Goal: Information Seeking & Learning: Learn about a topic

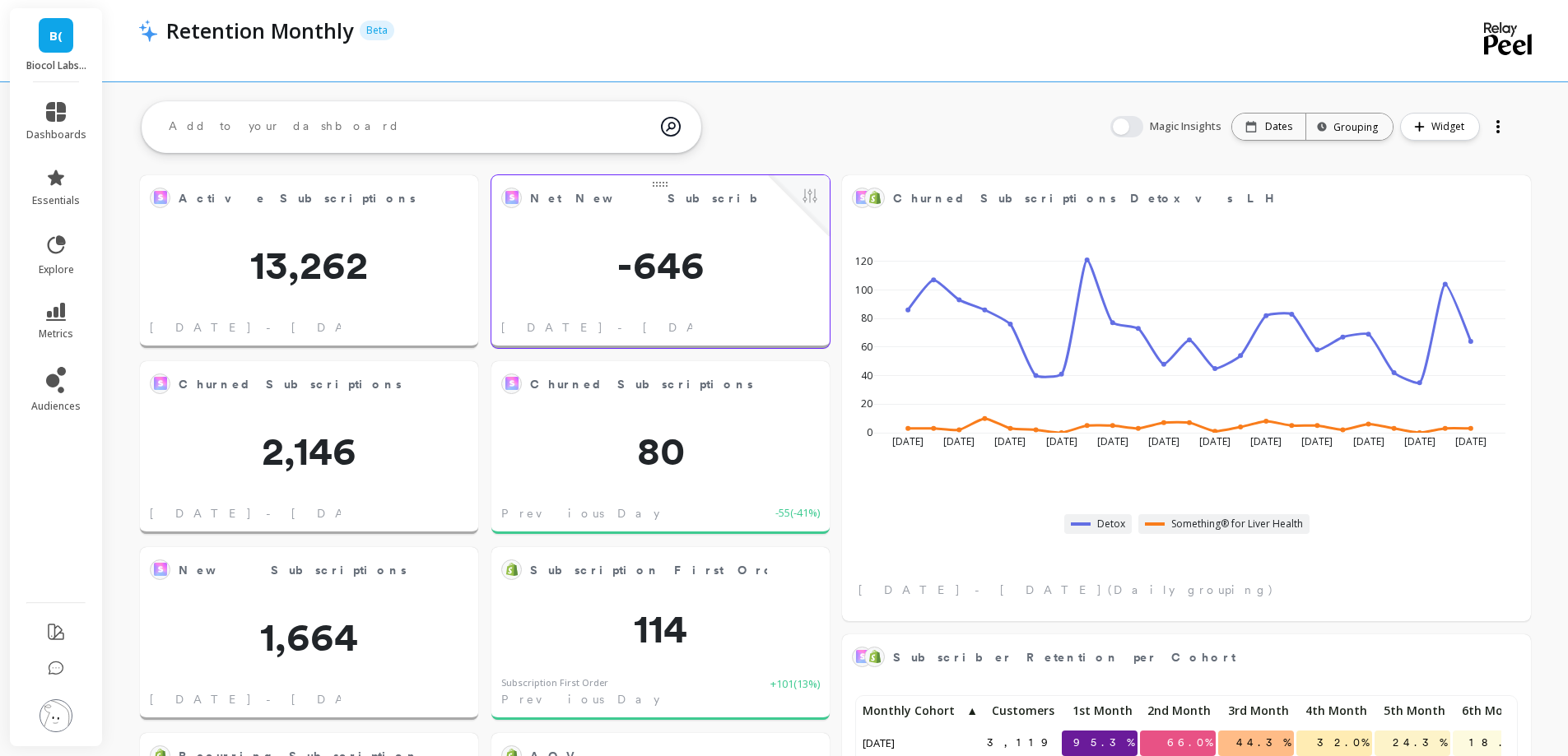
scroll to position [440, 1332]
click at [71, 325] on link "metrics" at bounding box center [56, 322] width 60 height 38
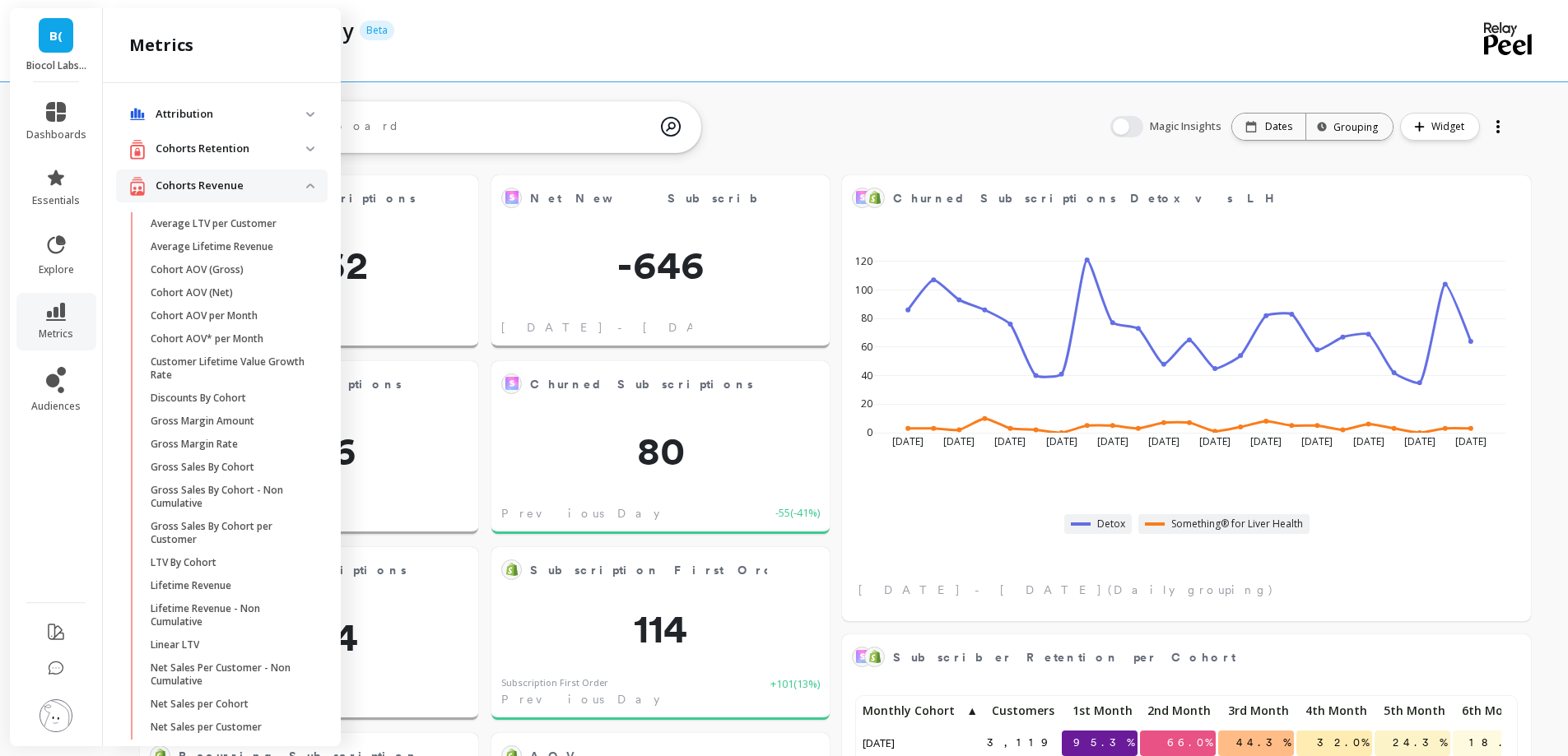
click at [238, 189] on p "Cohorts Revenue" at bounding box center [231, 185] width 151 height 16
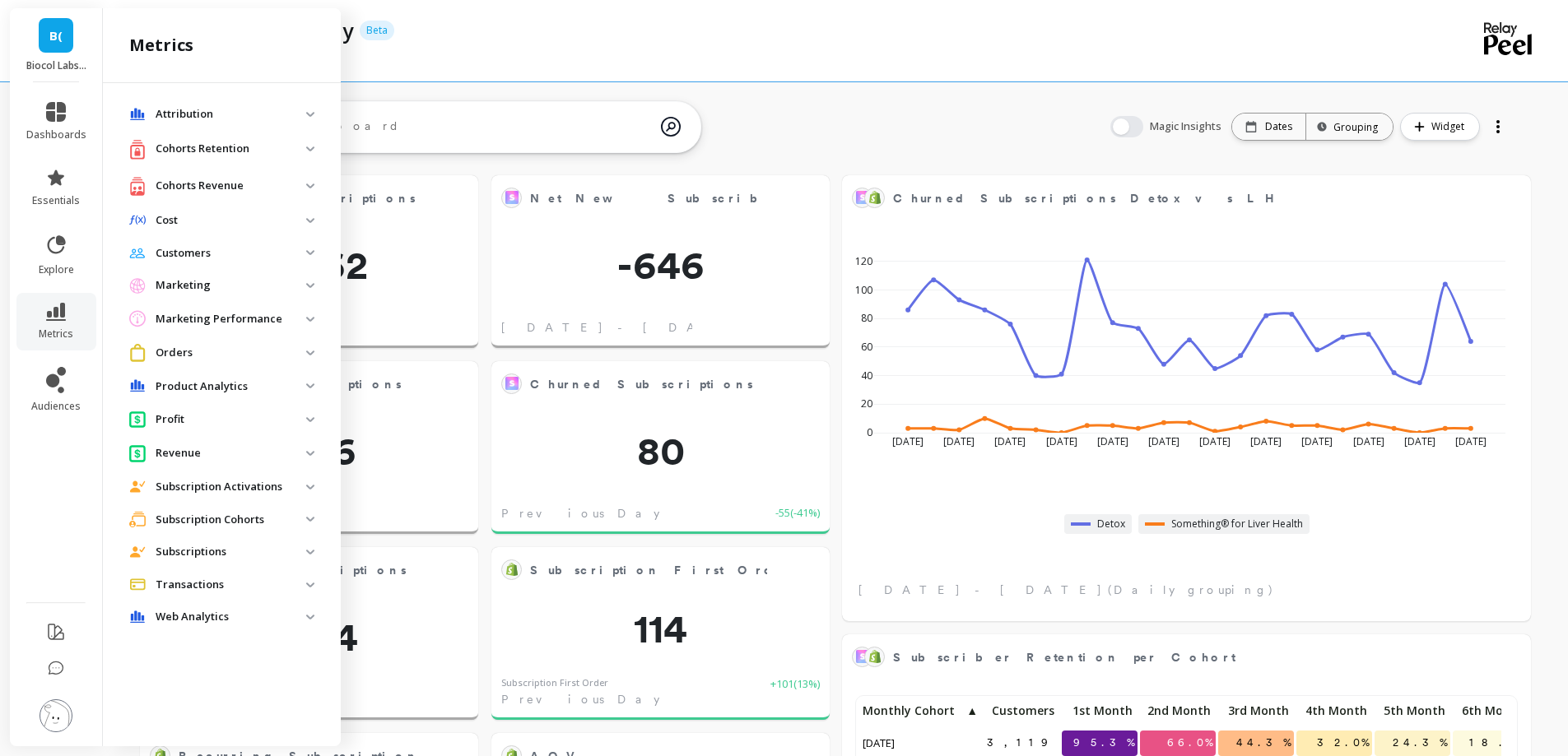
click at [239, 510] on cohorts "Subscription Cohorts" at bounding box center [221, 518] width 212 height 29
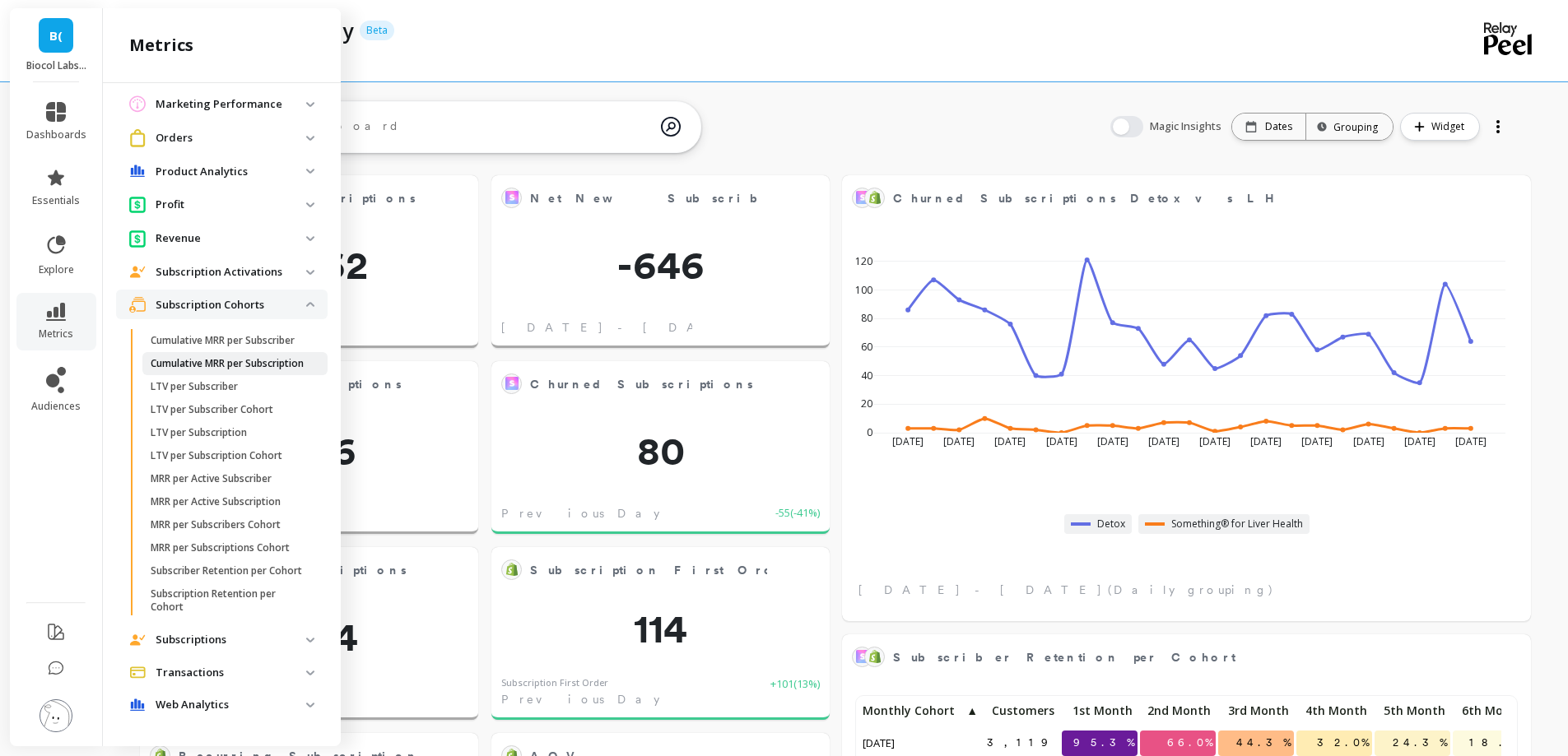
scroll to position [250, 0]
click at [215, 564] on p "Subscriber Retention per Cohort" at bounding box center [227, 571] width 152 height 13
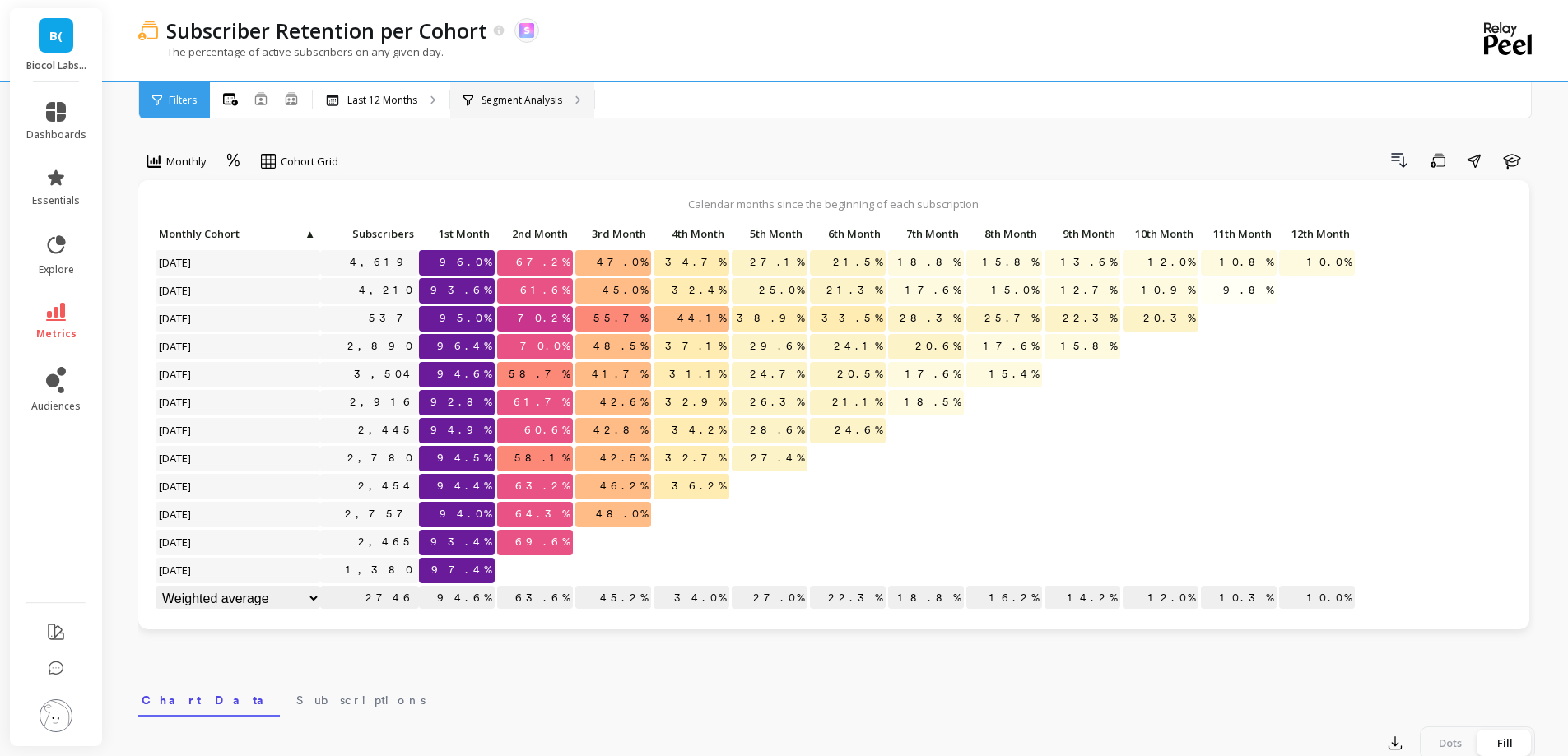
click at [521, 83] on div "Segment Analysis" at bounding box center [522, 101] width 144 height 36
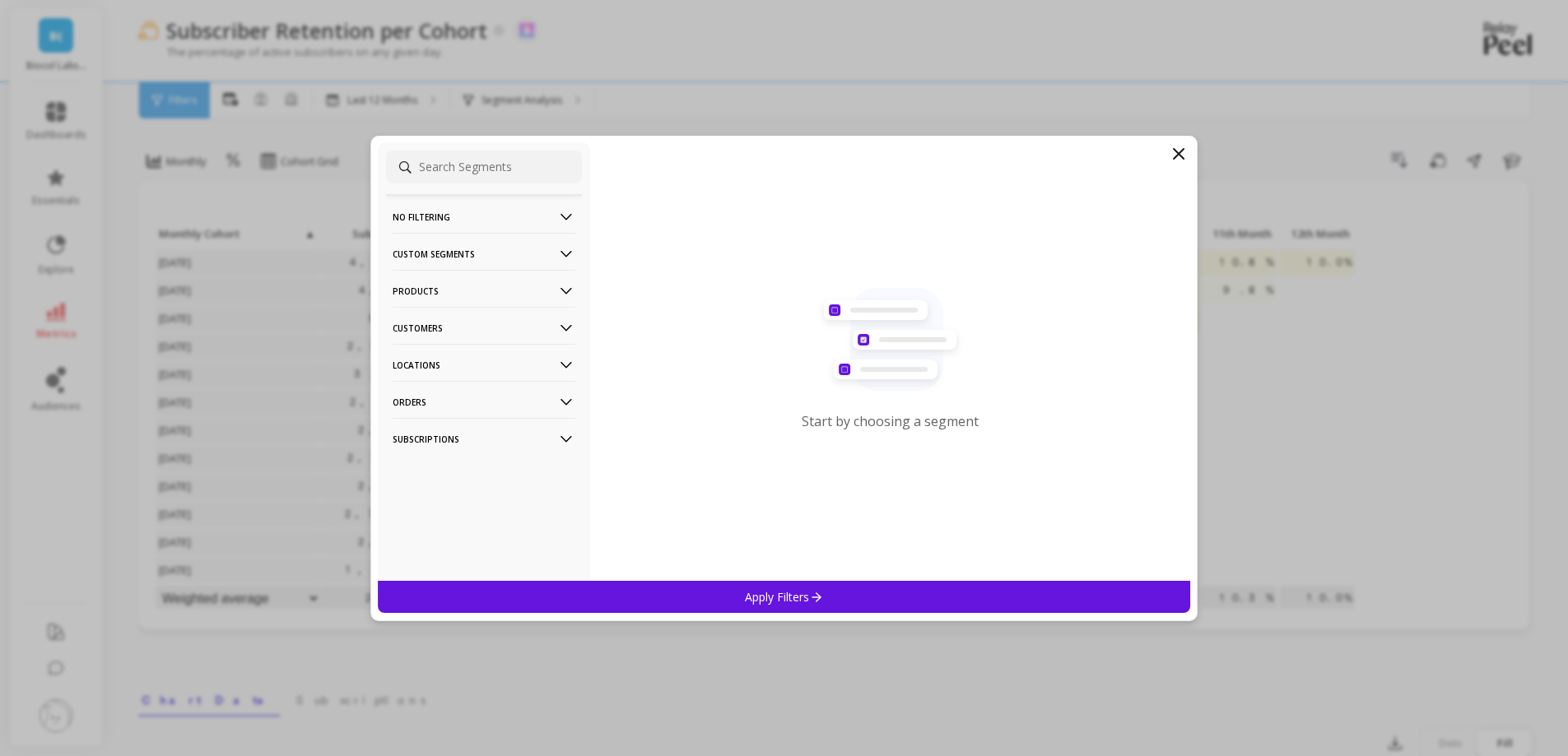
click at [488, 289] on p "Products" at bounding box center [484, 290] width 182 height 42
click at [481, 379] on div "SKUs" at bounding box center [484, 380] width 196 height 27
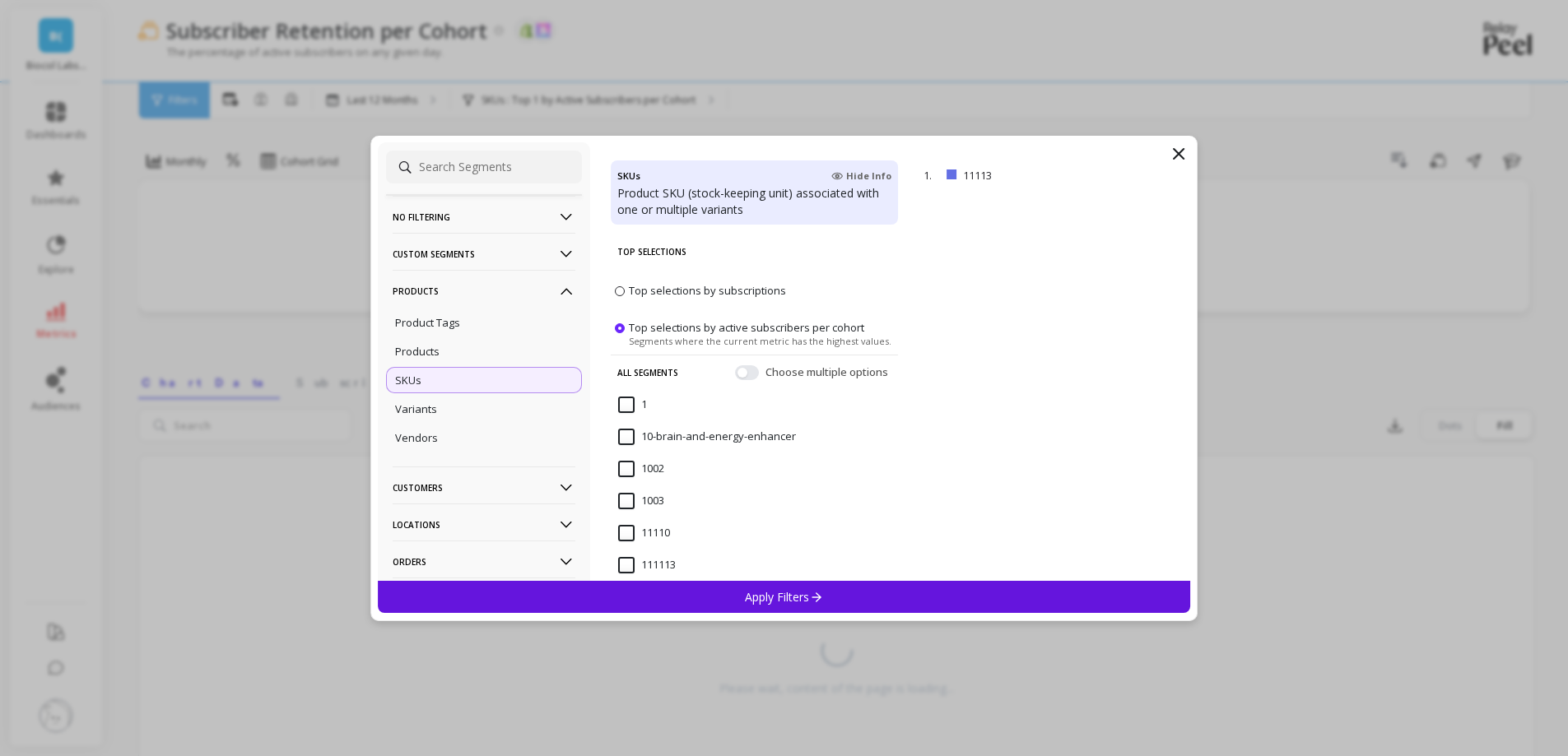
scroll to position [2, 0]
